Goal: Find specific page/section: Find specific page/section

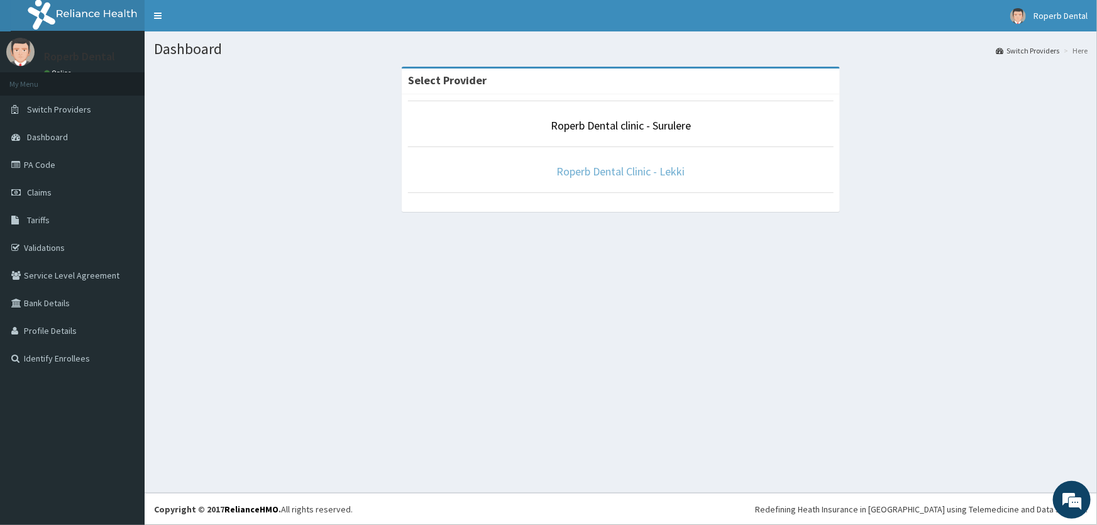
click at [625, 170] on link "Roperb Dental Clinic - Lekki" at bounding box center [621, 171] width 128 height 14
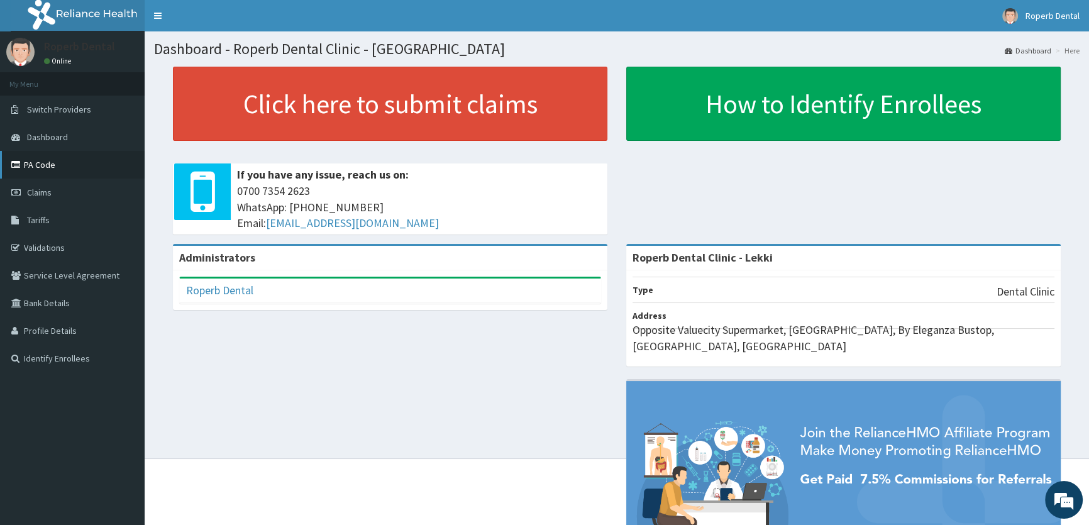
click at [25, 160] on link "PA Code" at bounding box center [72, 165] width 145 height 28
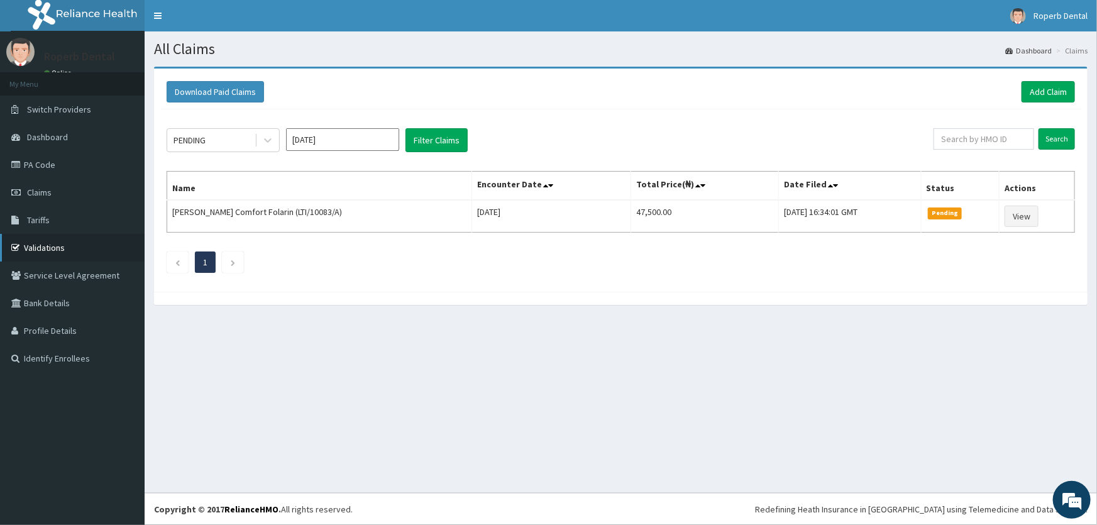
click at [45, 245] on link "Validations" at bounding box center [72, 248] width 145 height 28
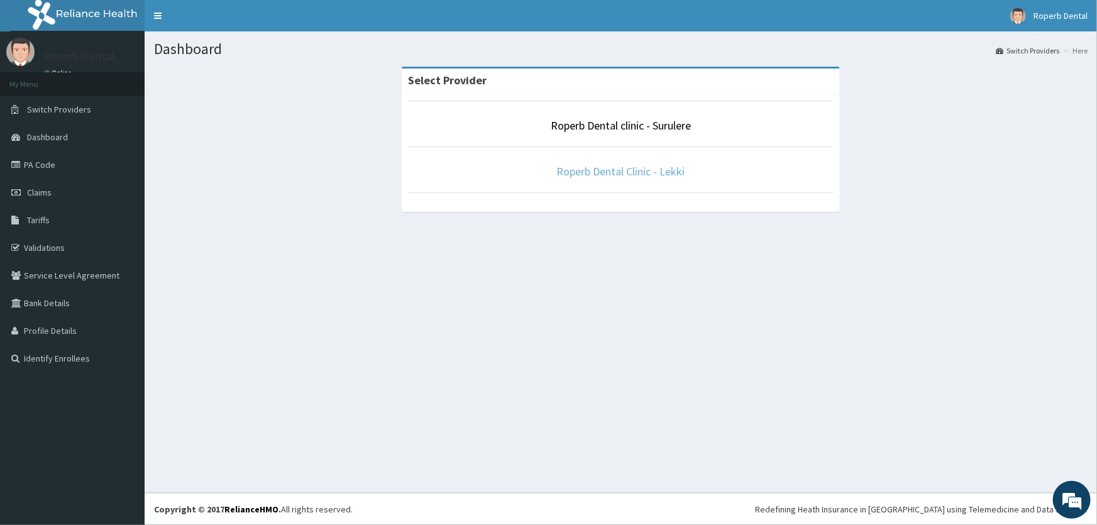
click at [561, 170] on link "Roperb Dental Clinic - Lekki" at bounding box center [621, 171] width 128 height 14
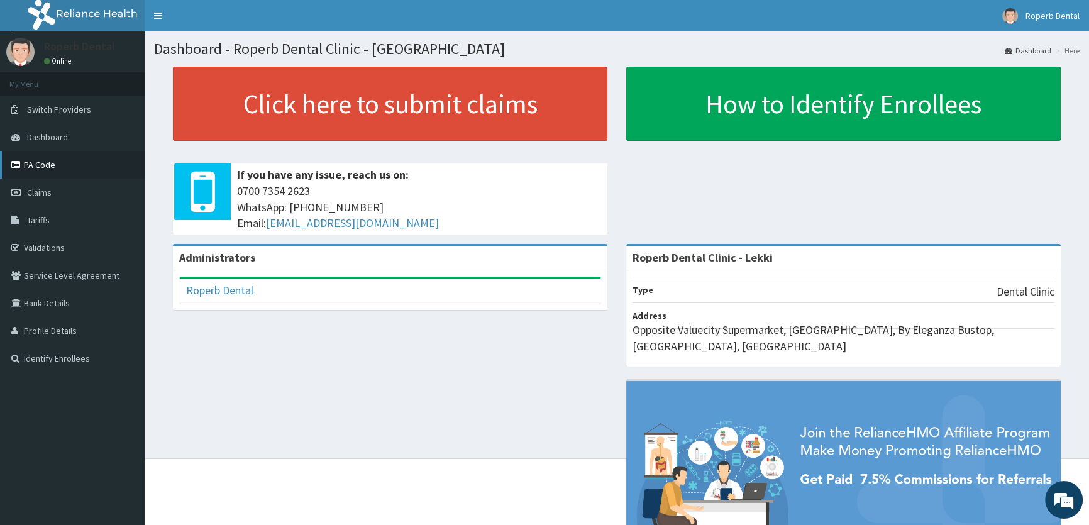
click at [83, 174] on link "PA Code" at bounding box center [72, 165] width 145 height 28
